Goal: Task Accomplishment & Management: Use online tool/utility

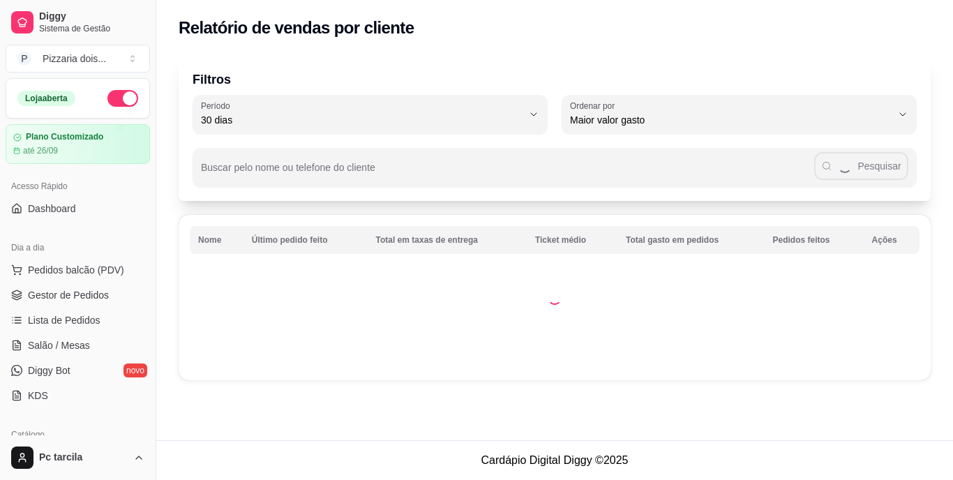
select select "30"
select select "HIGHEST_TOTAL_SPENT_WITH_ORDERS"
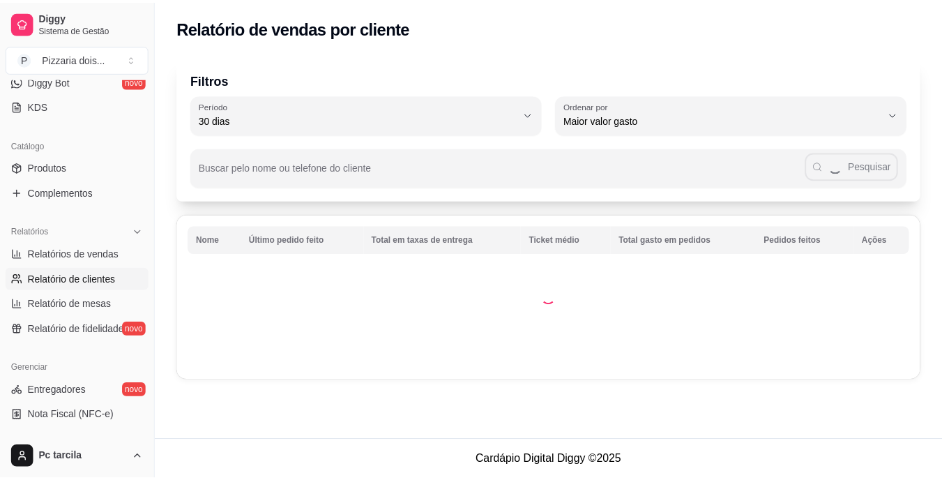
scroll to position [175, 0]
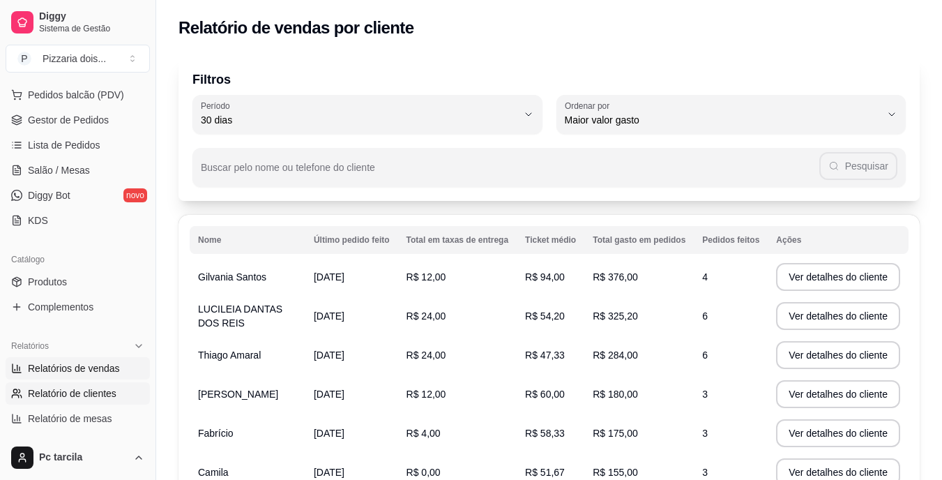
click at [74, 362] on span "Relatórios de vendas" at bounding box center [74, 368] width 92 height 14
select select "ALL"
select select "0"
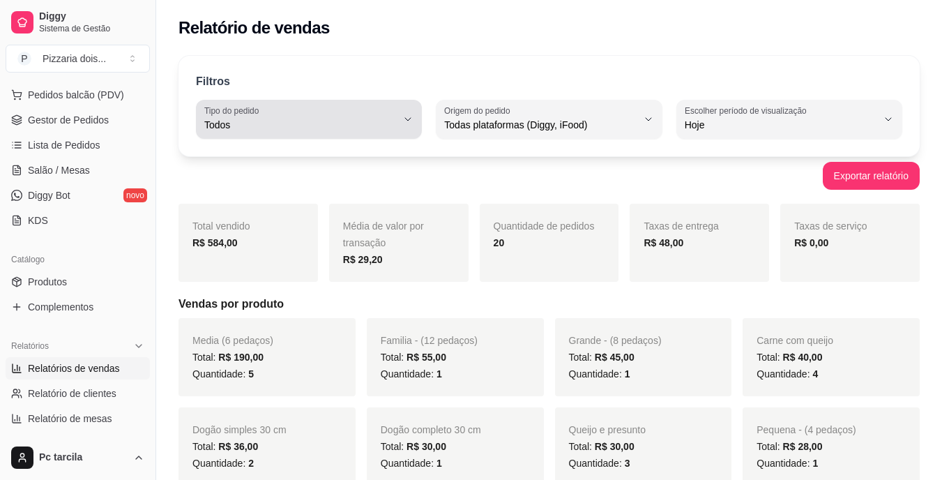
click at [371, 129] on span "Todos" at bounding box center [300, 125] width 193 height 14
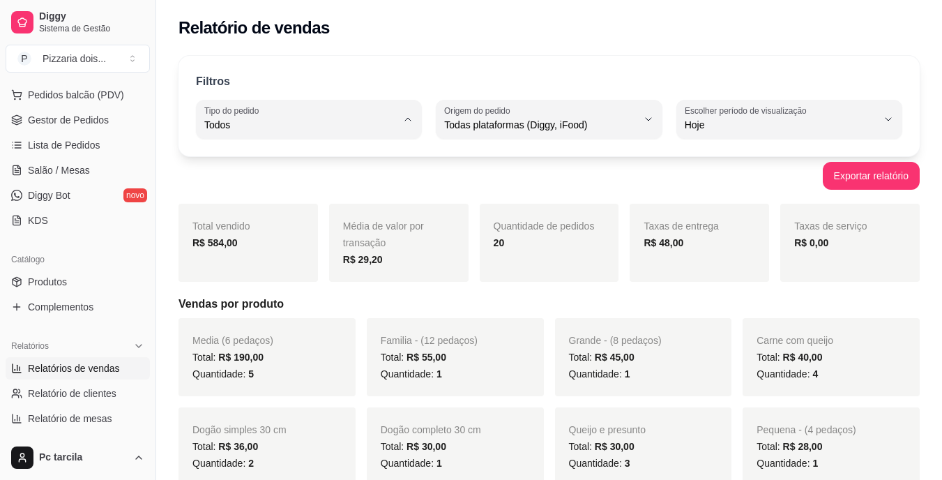
click at [330, 180] on span "Entrega" at bounding box center [302, 180] width 182 height 13
type input "DELIVERY"
select select "DELIVERY"
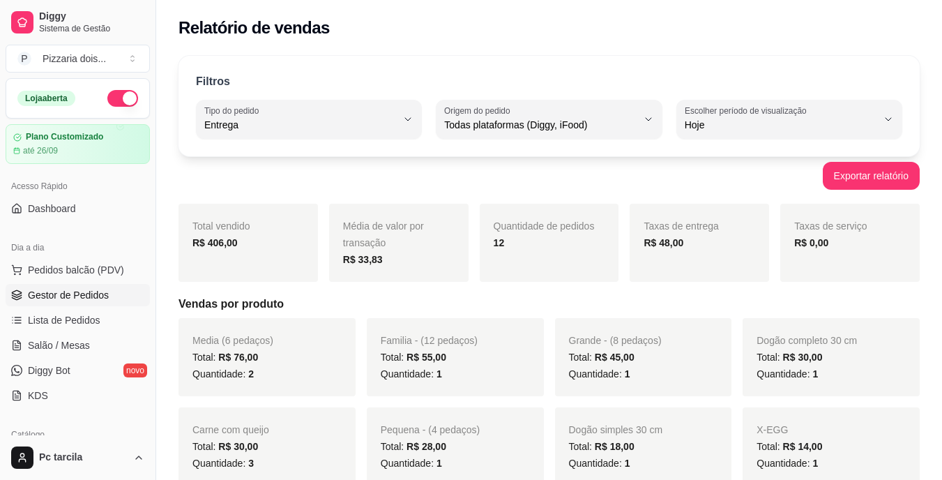
click at [85, 284] on link "Gestor de Pedidos" at bounding box center [78, 295] width 144 height 22
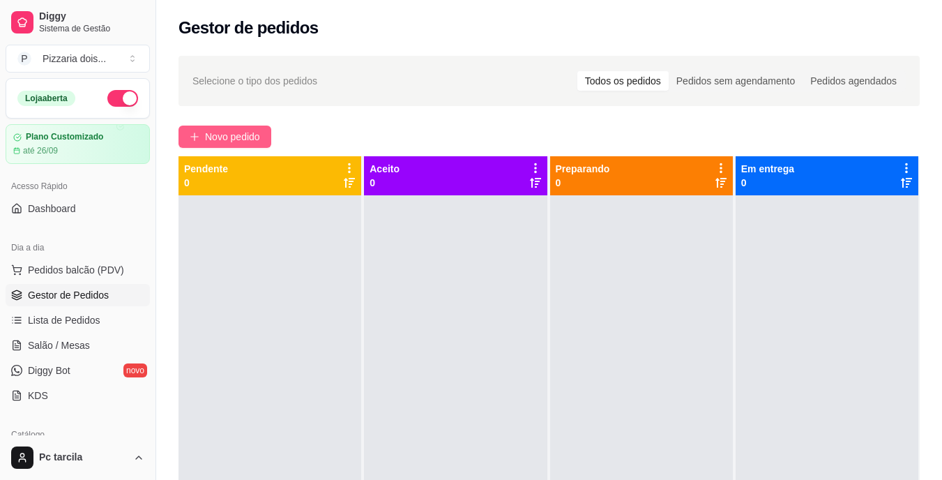
click at [213, 147] on button "Novo pedido" at bounding box center [225, 137] width 93 height 22
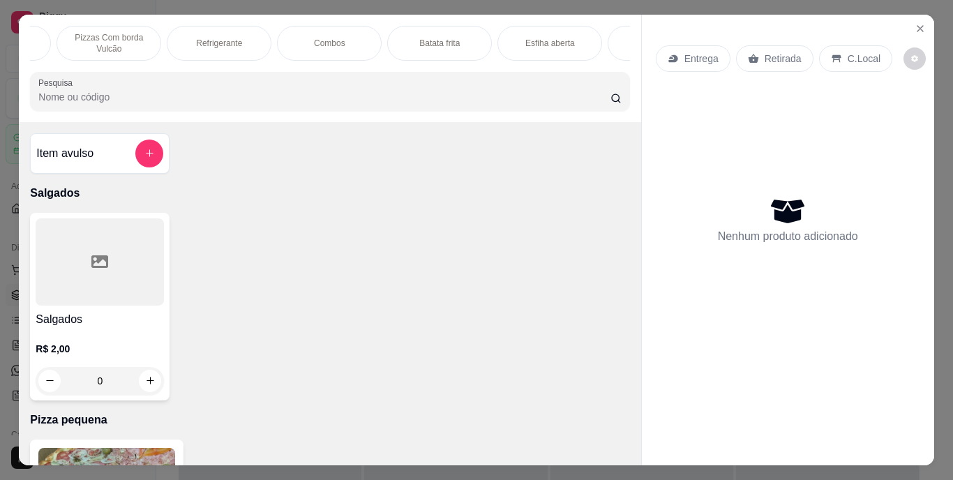
scroll to position [0, 1048]
click at [461, 45] on div "Salgados" at bounding box center [466, 43] width 105 height 35
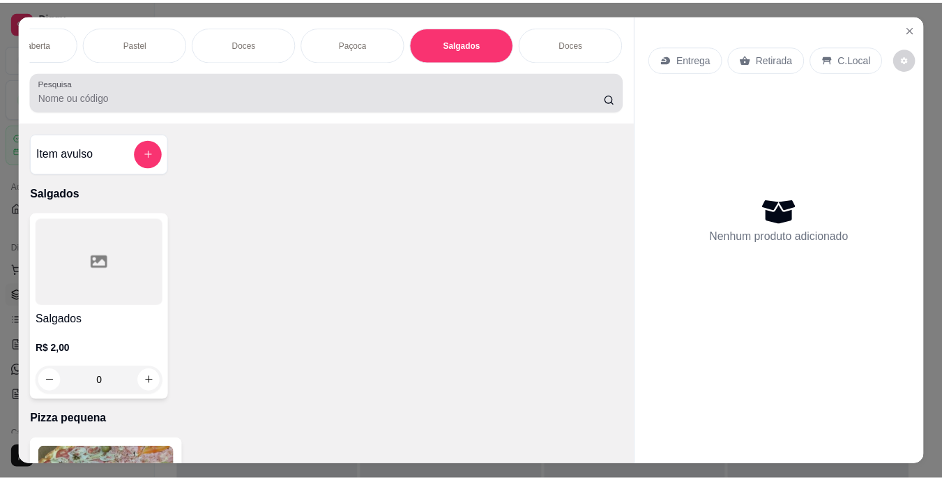
scroll to position [36, 0]
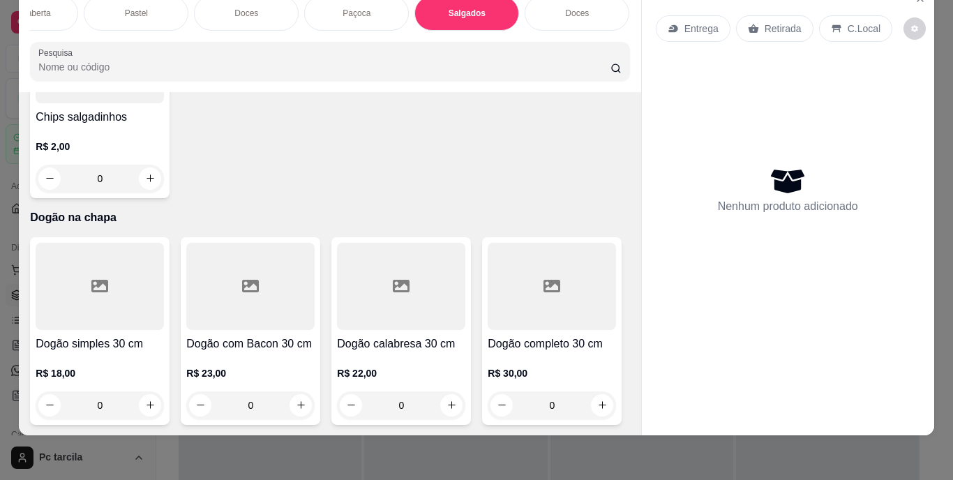
type input "1"
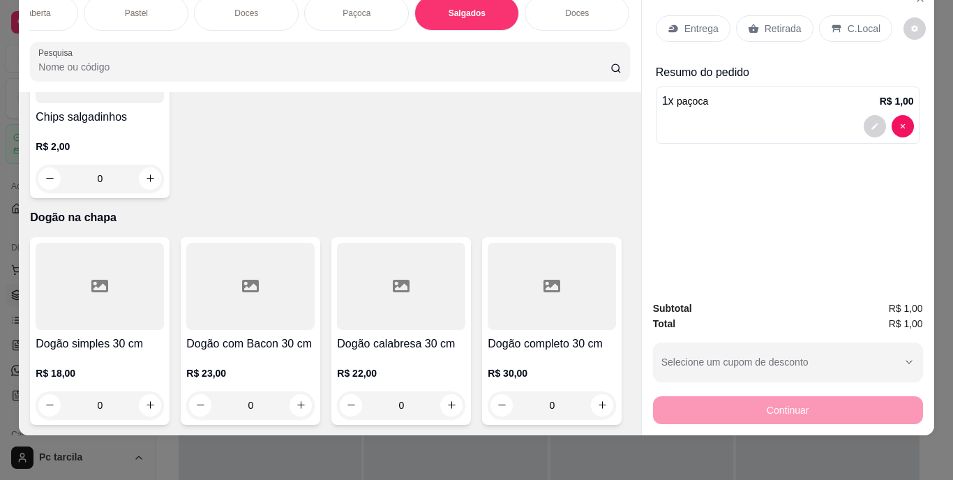
click at [755, 20] on div "Retirada" at bounding box center [774, 28] width 77 height 27
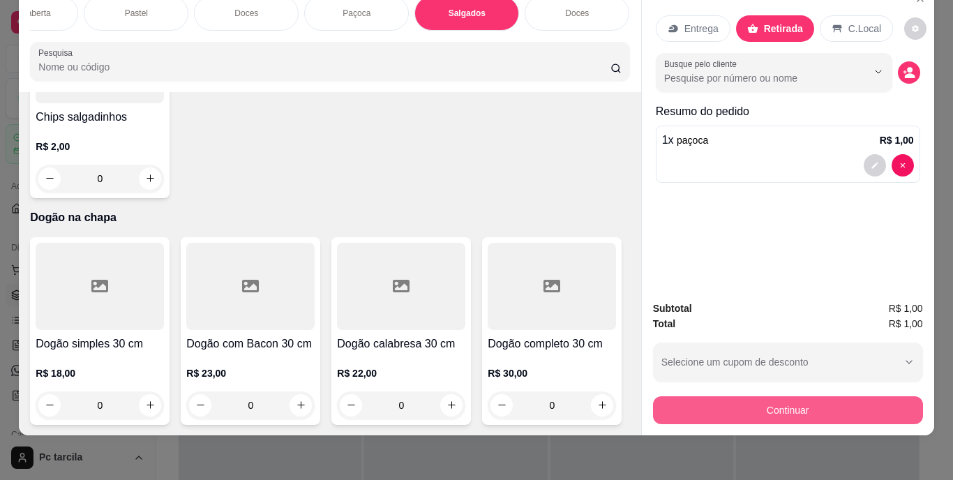
click at [707, 396] on button "Continuar" at bounding box center [788, 410] width 270 height 28
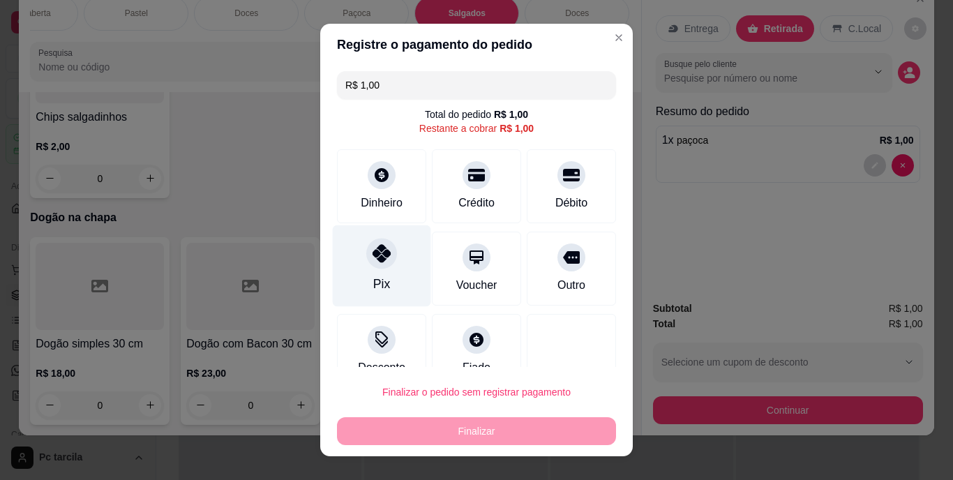
click at [378, 260] on icon at bounding box center [382, 254] width 18 height 18
type input "R$ 0,00"
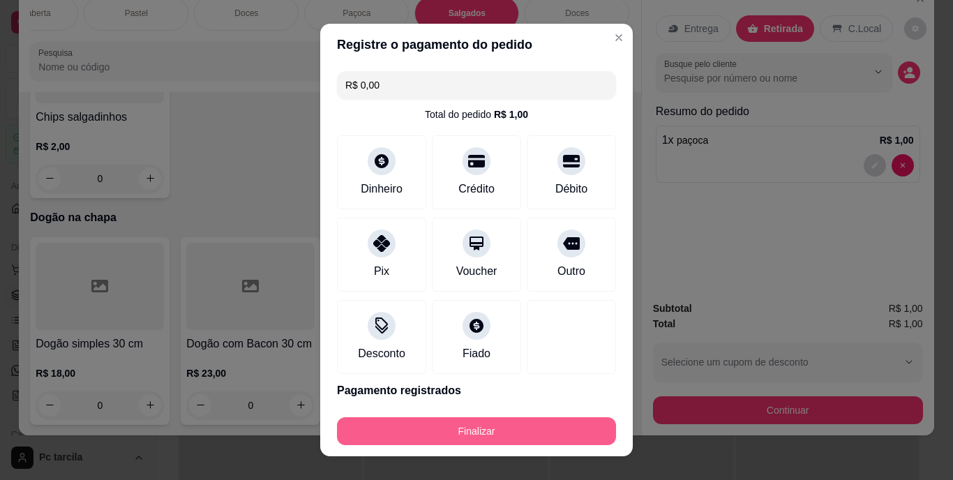
click at [446, 423] on button "Finalizar" at bounding box center [476, 431] width 279 height 28
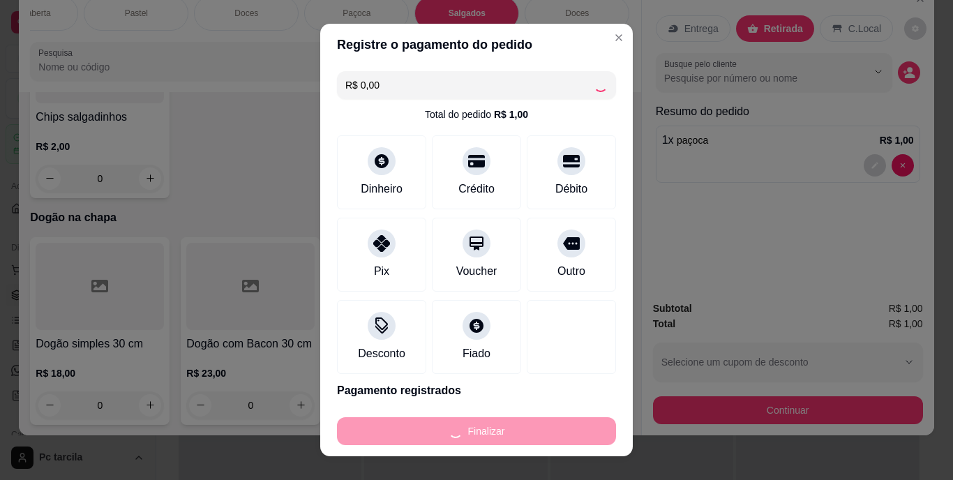
type input "0"
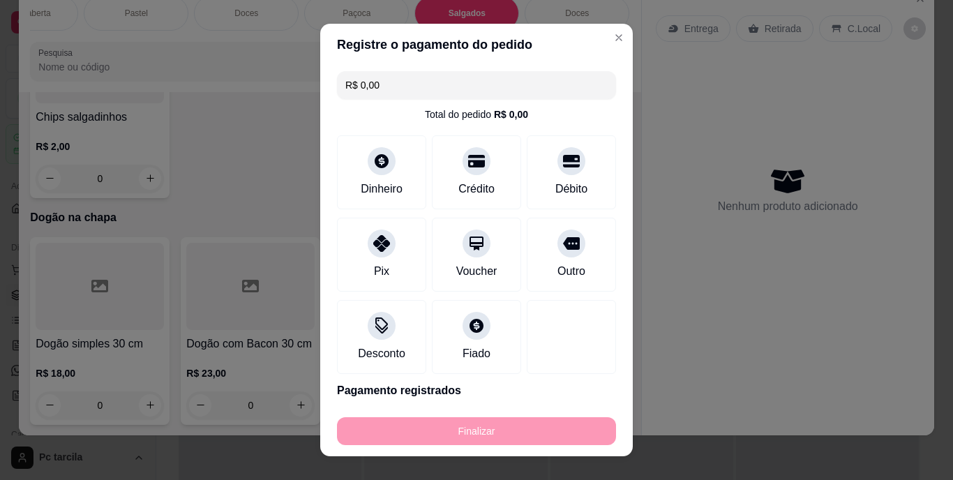
type input "-R$ 1,00"
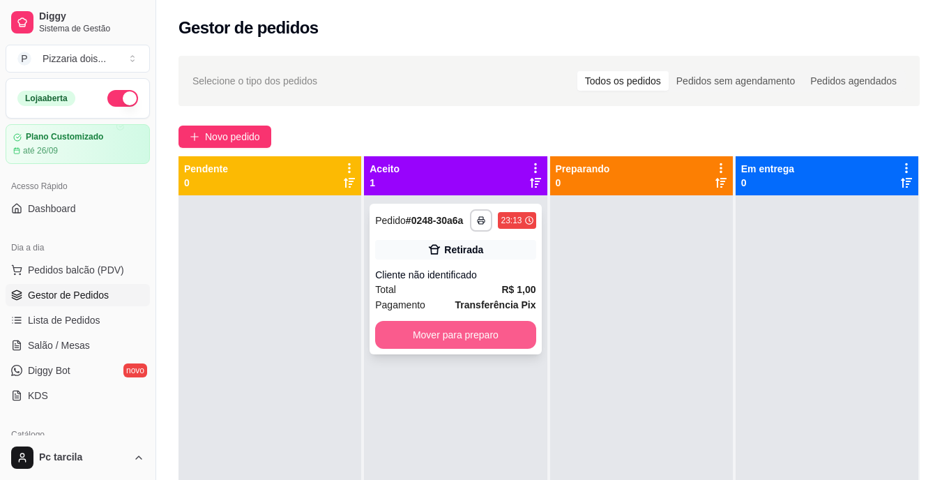
click at [506, 345] on button "Mover para preparo" at bounding box center [455, 335] width 160 height 28
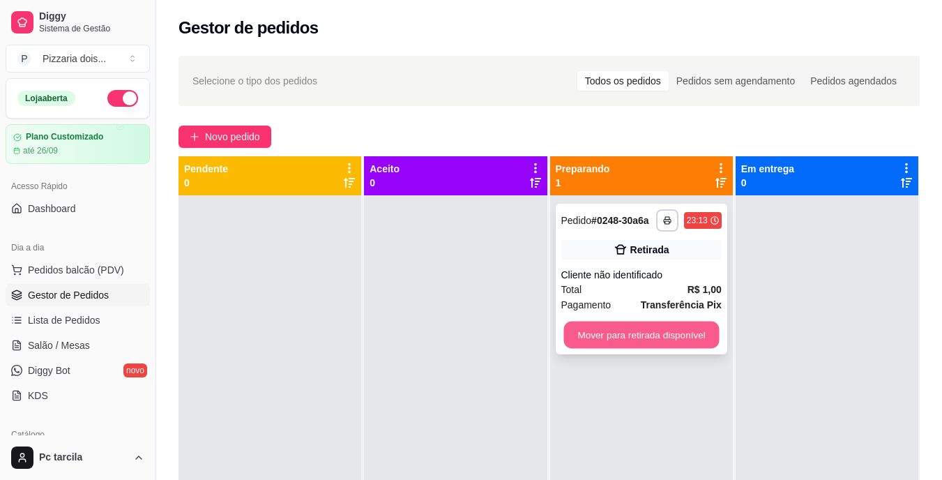
click at [637, 330] on button "Mover para retirada disponível" at bounding box center [642, 335] width 156 height 27
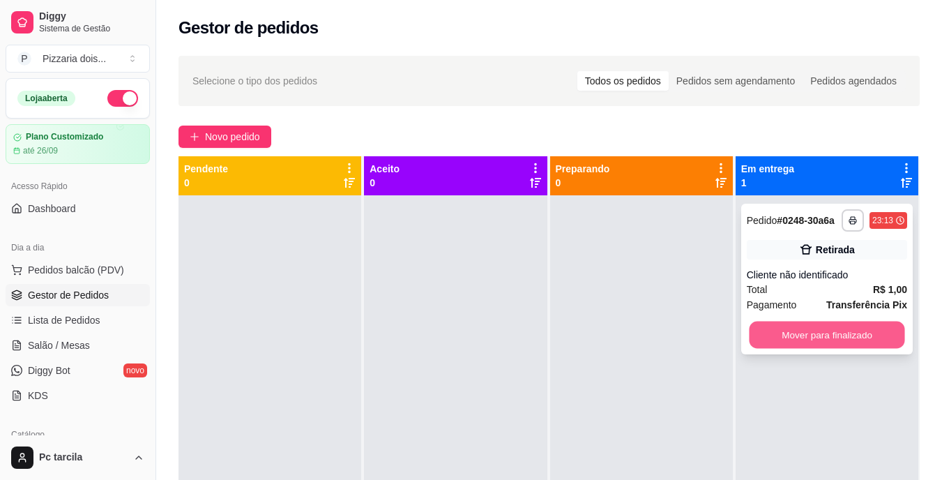
click at [795, 326] on button "Mover para finalizado" at bounding box center [827, 335] width 156 height 27
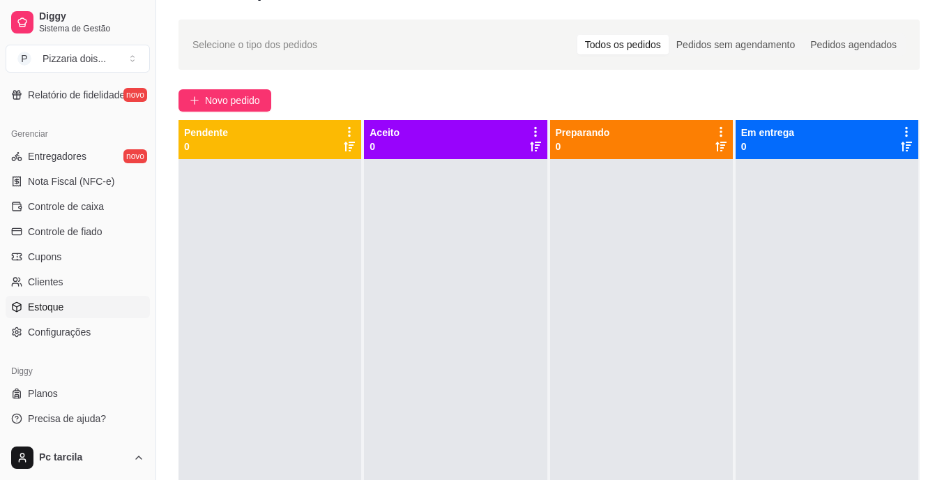
scroll to position [70, 0]
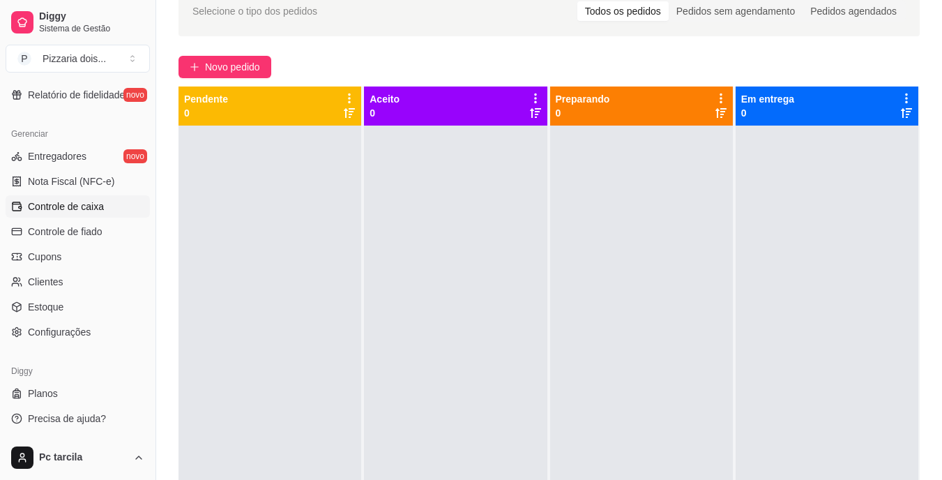
click at [63, 216] on link "Controle de caixa" at bounding box center [78, 206] width 144 height 22
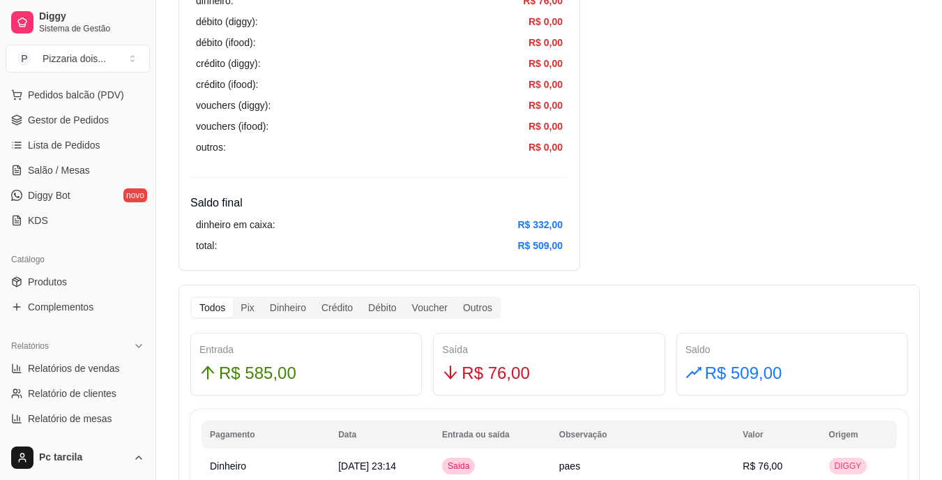
scroll to position [209, 0]
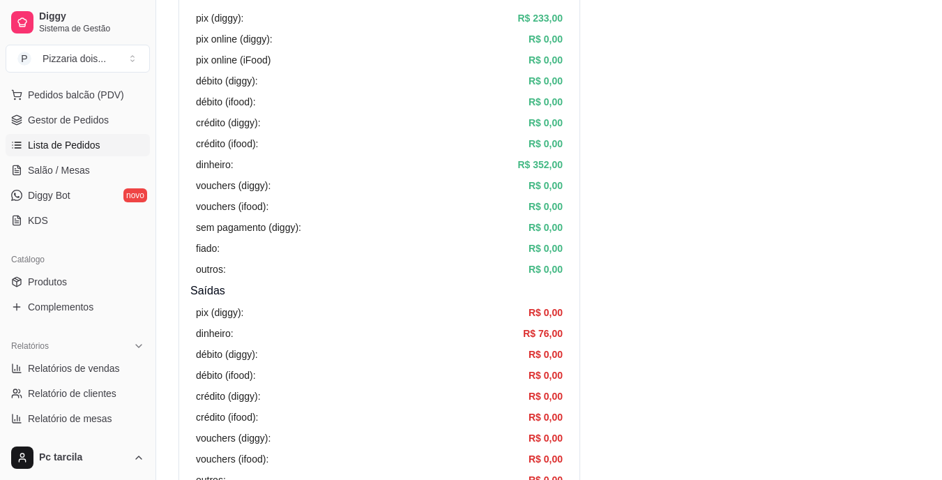
click at [53, 137] on link "Lista de Pedidos" at bounding box center [78, 145] width 144 height 22
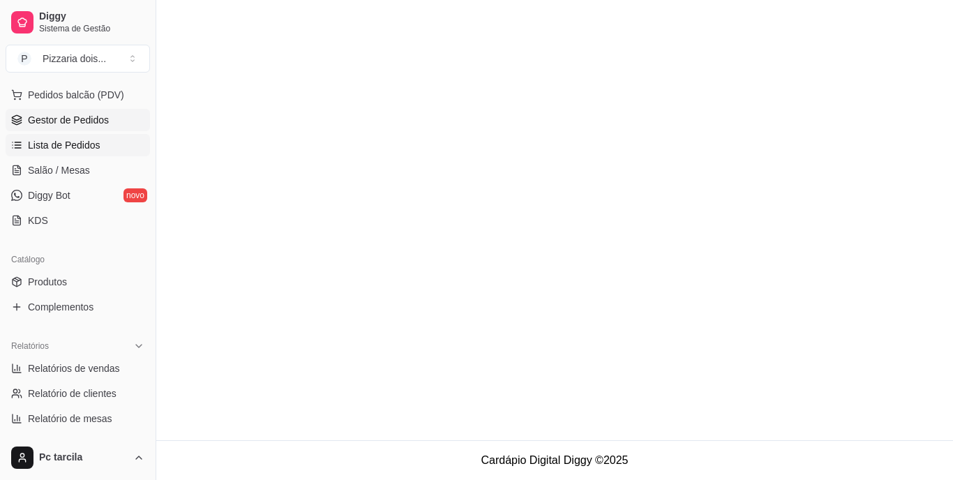
click at [62, 121] on span "Gestor de Pedidos" at bounding box center [68, 120] width 81 height 14
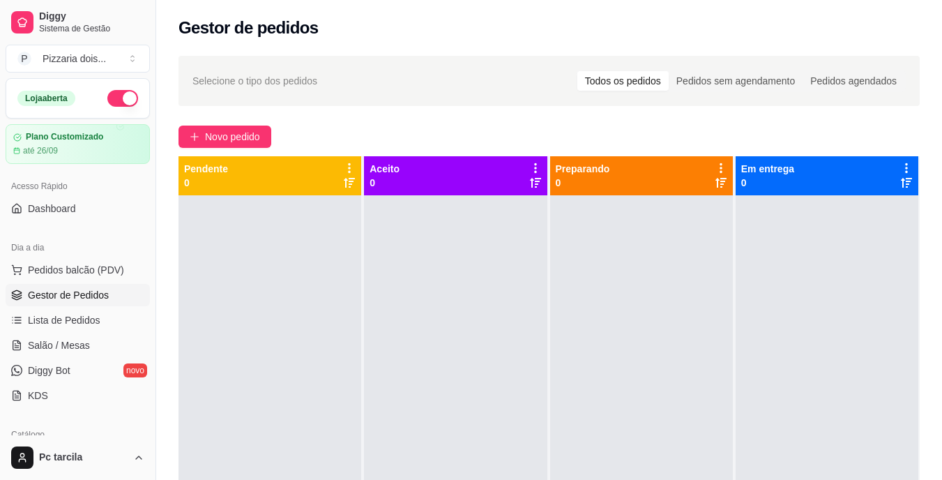
drag, startPoint x: 269, startPoint y: 285, endPoint x: 174, endPoint y: 283, distance: 94.9
click at [174, 283] on div "Selecione o tipo dos pedidos Todos os pedidos Pedidos sem agendamento Pedidos a…" at bounding box center [549, 350] width 786 height 606
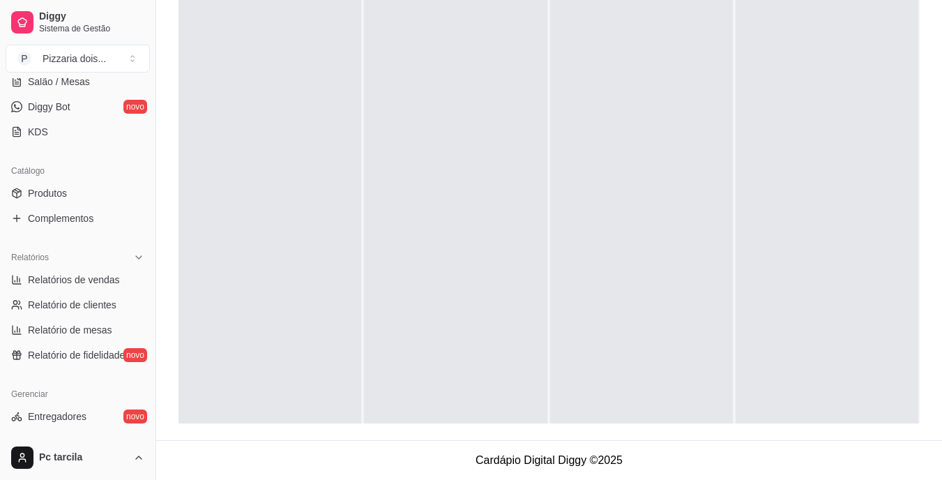
scroll to position [419, 0]
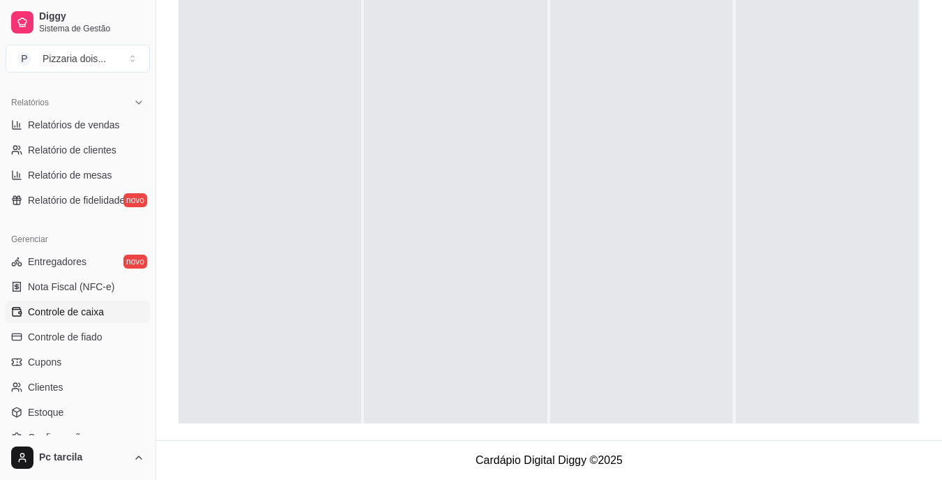
click at [80, 315] on span "Controle de caixa" at bounding box center [66, 312] width 76 height 14
